Goal: Navigation & Orientation: Understand site structure

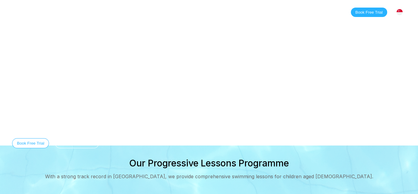
click at [15, 10] on img at bounding box center [17, 11] width 11 height 9
click at [396, 12] on div "[GEOGRAPHIC_DATA]" at bounding box center [399, 12] width 13 height 13
click at [47, 10] on link "Home" at bounding box center [46, 12] width 26 height 6
click at [43, 11] on link "Home" at bounding box center [46, 12] width 26 height 6
click at [102, 12] on link "About" at bounding box center [101, 12] width 26 height 6
